Goal: Task Accomplishment & Management: Use online tool/utility

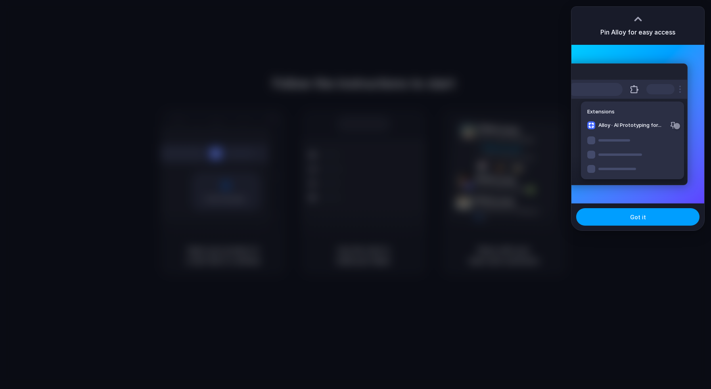
click at [632, 216] on span "Got it" at bounding box center [638, 217] width 16 height 8
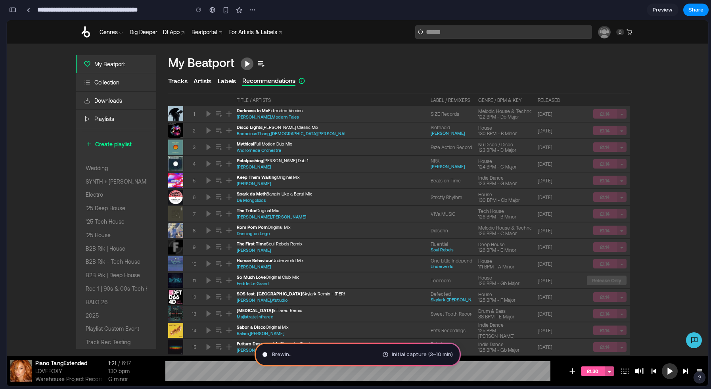
type input "**********"
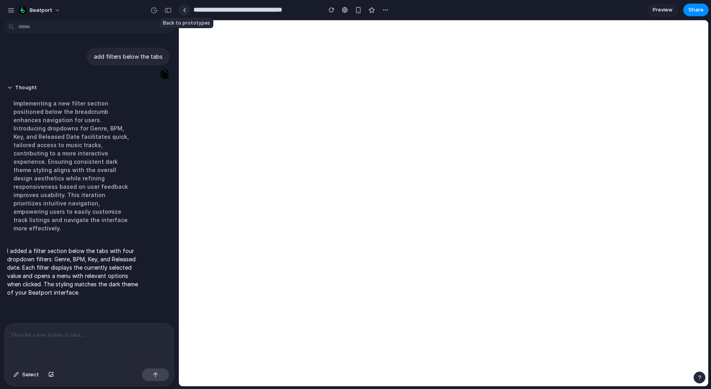
click at [185, 12] on link at bounding box center [184, 10] width 12 height 12
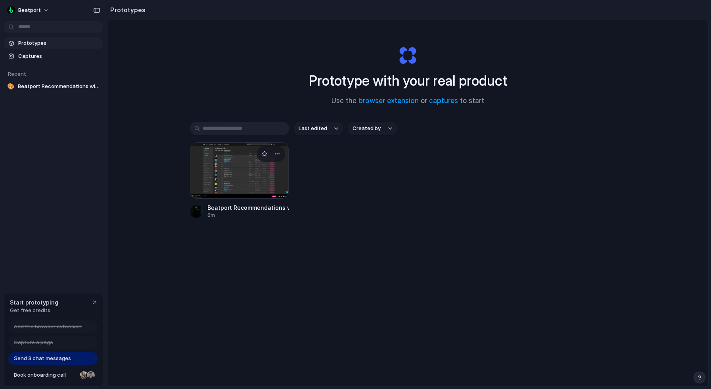
click at [239, 169] on div at bounding box center [239, 170] width 99 height 56
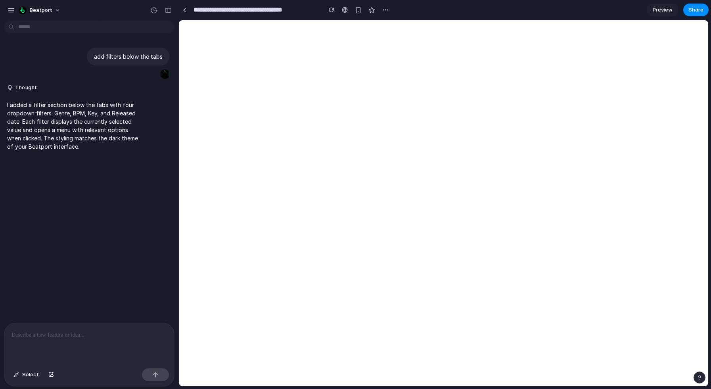
click at [660, 9] on span "Preview" at bounding box center [663, 10] width 20 height 8
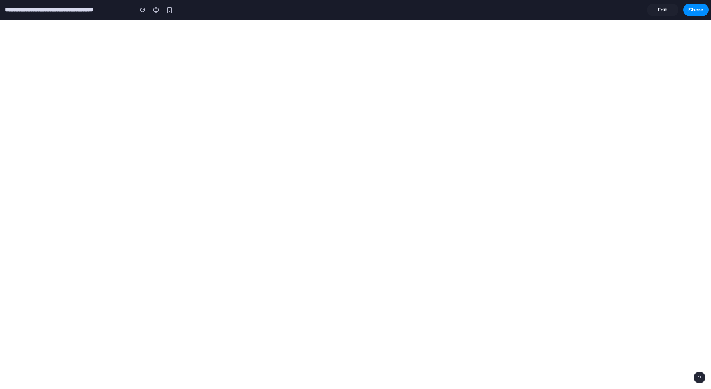
click at [675, 10] on link "Edit" at bounding box center [663, 10] width 32 height 13
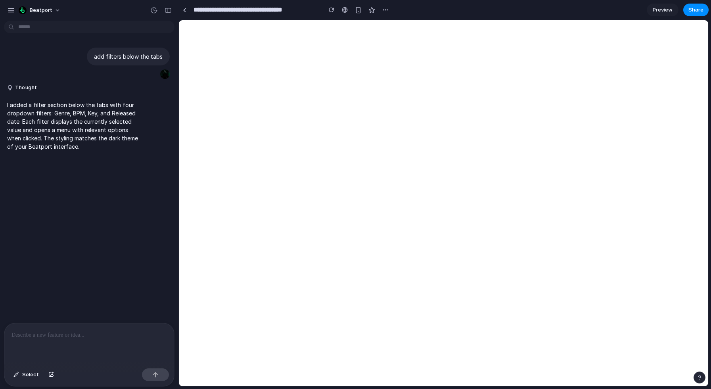
click at [71, 342] on div at bounding box center [89, 344] width 170 height 42
click at [89, 159] on div "add filters below the tabs Thought I added a filter section below the tabs with…" at bounding box center [87, 173] width 174 height 299
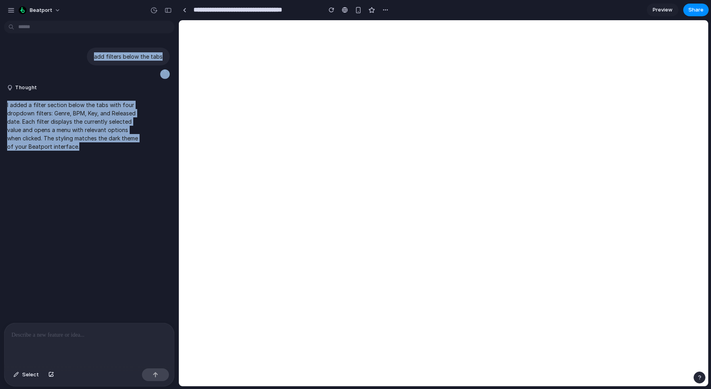
drag, startPoint x: 92, startPoint y: 151, endPoint x: -7, endPoint y: 73, distance: 125.6
click at [0, 73] on html "**********" at bounding box center [355, 194] width 711 height 389
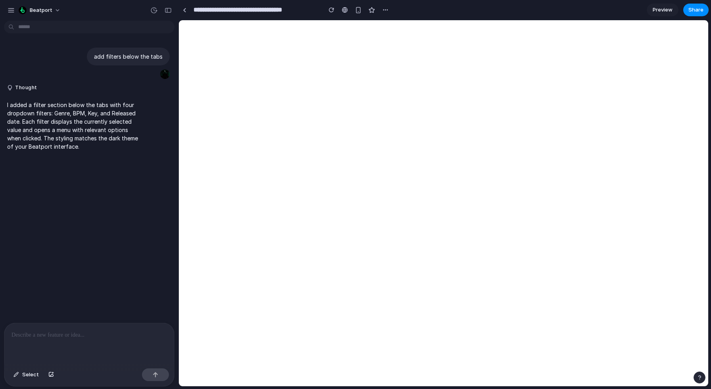
click at [82, 103] on p "I added a filter section below the tabs with four dropdown filters: Genre, BPM,…" at bounding box center [73, 126] width 132 height 50
click at [155, 381] on div "Select" at bounding box center [89, 375] width 170 height 21
click at [92, 327] on div at bounding box center [89, 344] width 170 height 42
click at [36, 6] on button "Beatport" at bounding box center [39, 10] width 49 height 13
click at [38, 8] on div "Settings Invite members Change theme Sign out" at bounding box center [355, 194] width 711 height 389
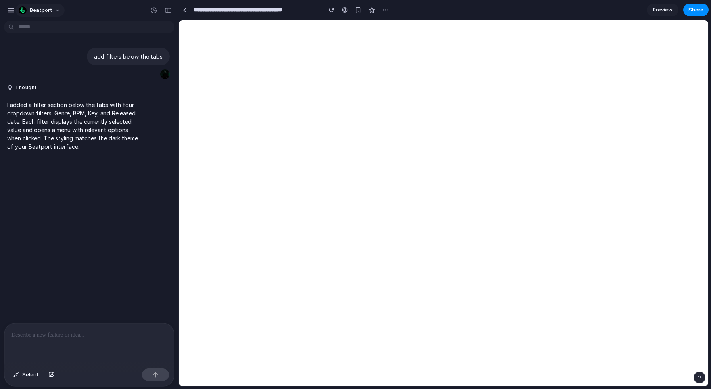
click at [15, 8] on div "Beatport" at bounding box center [35, 10] width 57 height 13
click at [12, 10] on div "button" at bounding box center [11, 10] width 7 height 7
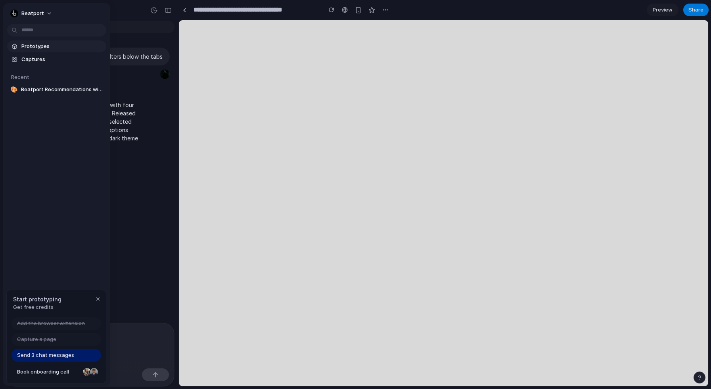
click at [35, 48] on span "Prototypes" at bounding box center [62, 46] width 82 height 8
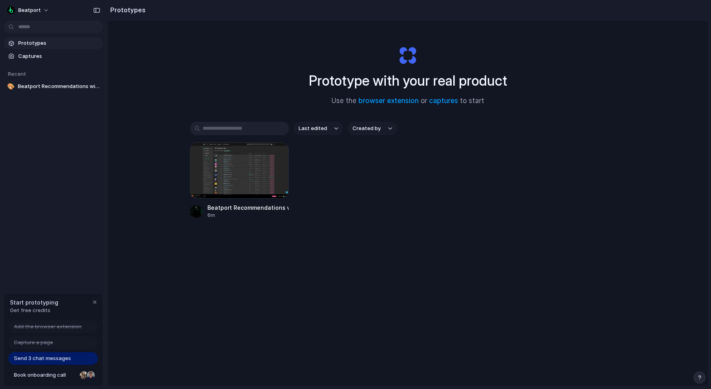
click at [341, 239] on div "Last edited Created by Beatport Recommendations with Filters 6m" at bounding box center [408, 195] width 436 height 146
click at [247, 181] on div at bounding box center [239, 170] width 99 height 56
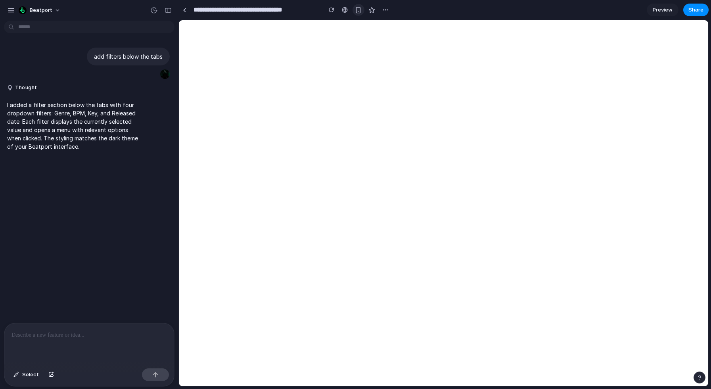
click at [356, 10] on div "button" at bounding box center [358, 10] width 7 height 7
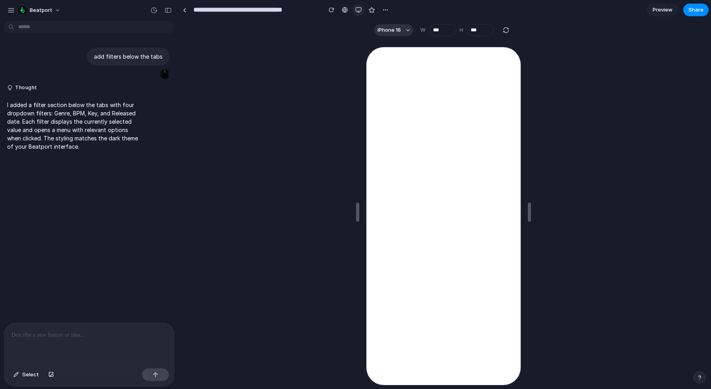
click at [359, 11] on div "button" at bounding box center [358, 10] width 6 height 6
